Goal: Find contact information: Find contact information

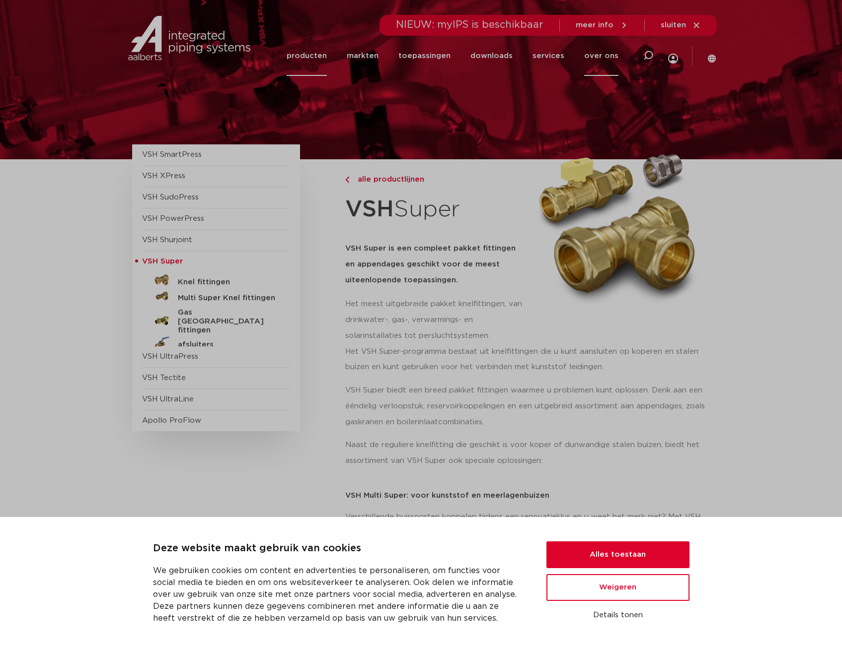
click at [596, 57] on link "over ons" at bounding box center [601, 56] width 34 height 40
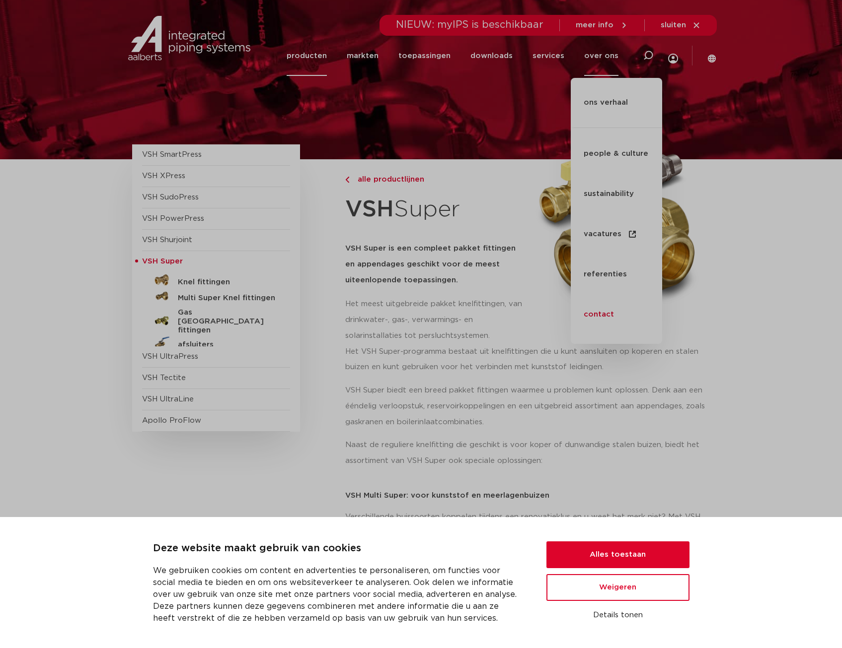
click at [593, 295] on link "contact" at bounding box center [615, 315] width 91 height 40
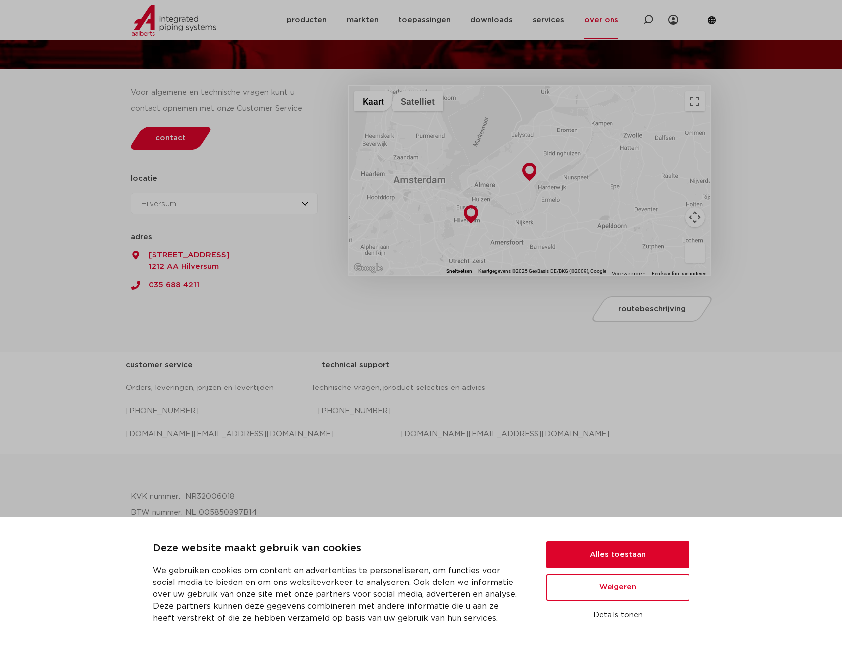
scroll to position [99, 0]
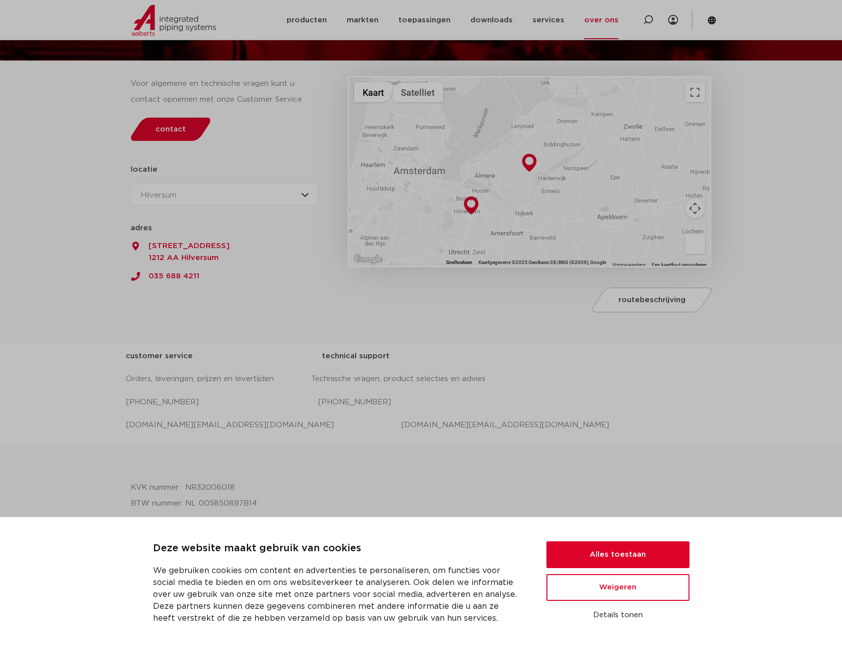
click at [200, 402] on p "[PHONE_NUMBER] [PHONE_NUMBER]" at bounding box center [421, 403] width 591 height 16
click at [627, 555] on button "Alles toestaan" at bounding box center [617, 555] width 143 height 27
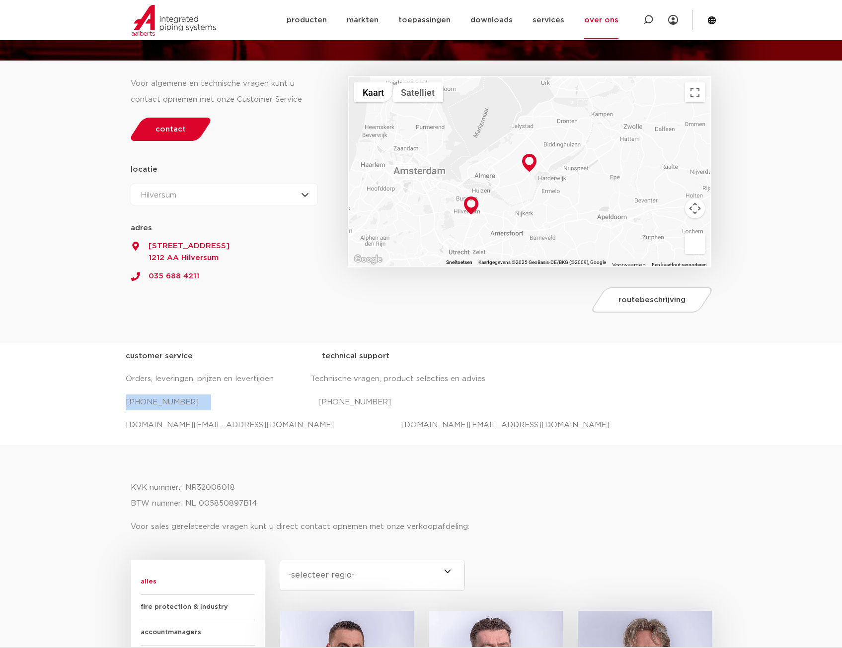
drag, startPoint x: 201, startPoint y: 401, endPoint x: 117, endPoint y: 402, distance: 83.9
click at [117, 402] on div "customer service technical support Orders, leveringen, prijzen en levertijden T…" at bounding box center [421, 395] width 842 height 102
copy p "[PHONE_NUMBER]"
